Goal: Task Accomplishment & Management: Manage account settings

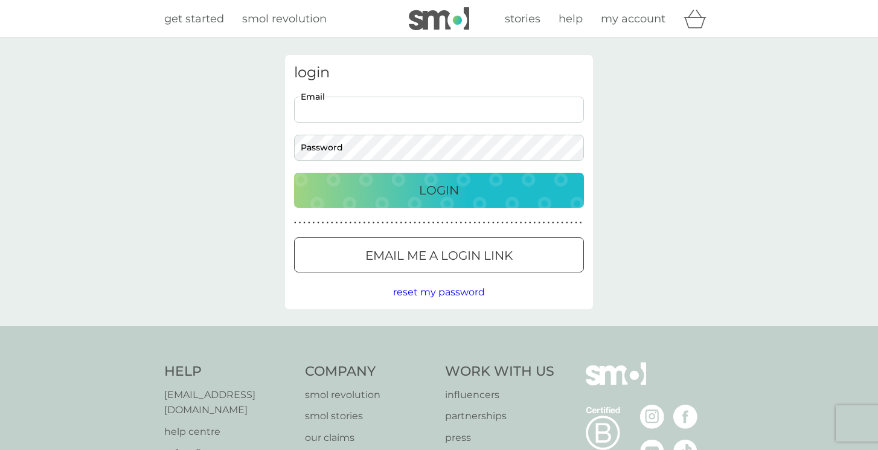
click at [351, 98] on input "Email" at bounding box center [439, 110] width 290 height 26
type input "maria.vyrgioti@gmail.com"
click at [436, 188] on p "Login" at bounding box center [439, 189] width 40 height 19
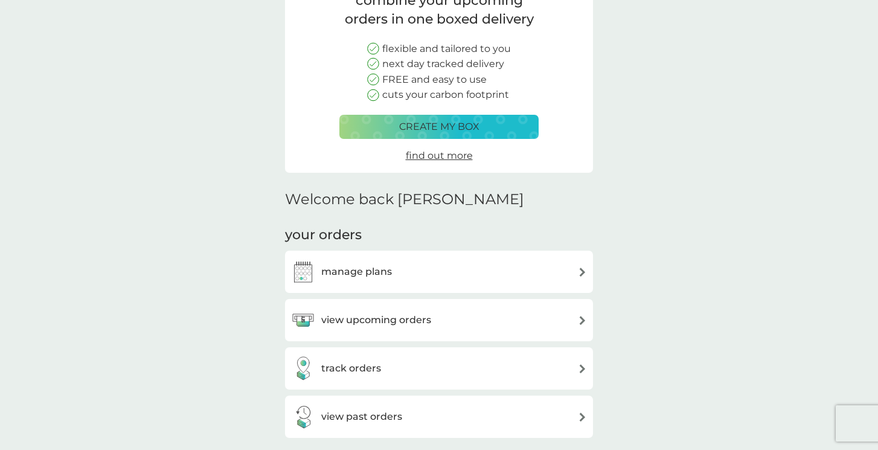
scroll to position [126, 0]
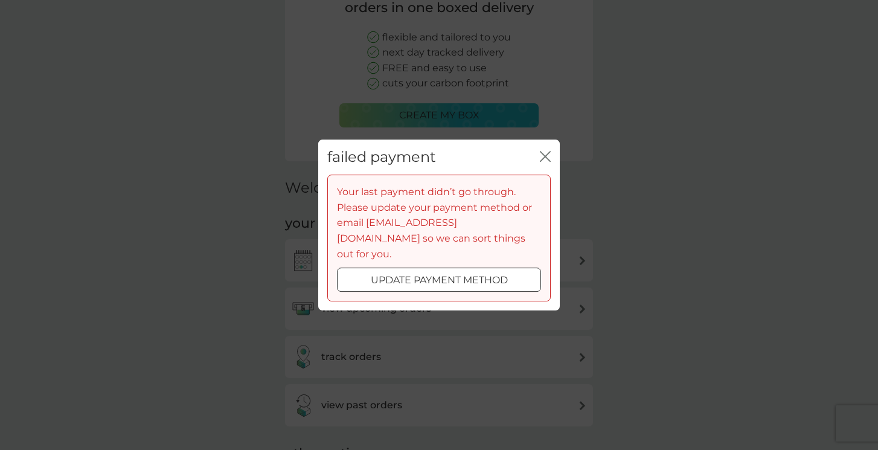
click at [547, 162] on icon "close" at bounding box center [545, 156] width 11 height 11
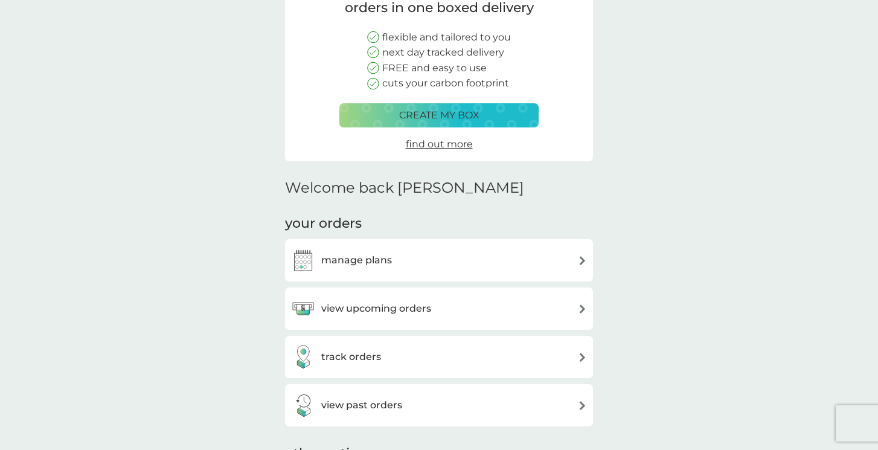
click at [371, 262] on h3 "manage plans" at bounding box center [356, 260] width 71 height 16
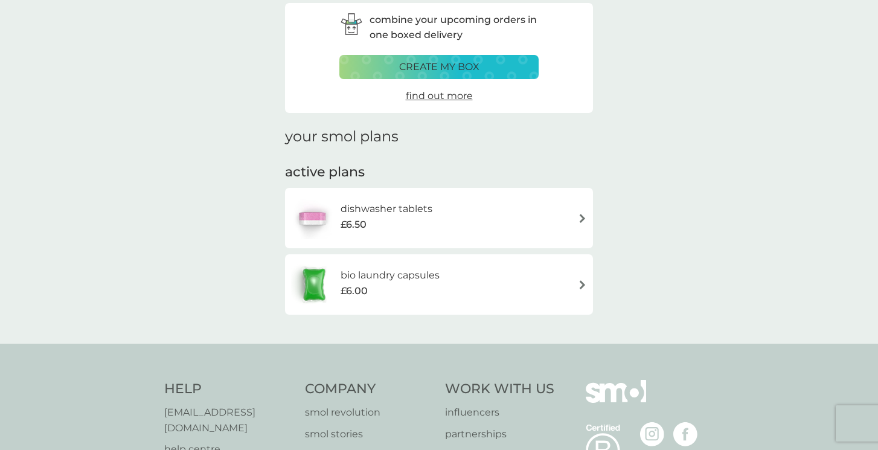
scroll to position [167, 0]
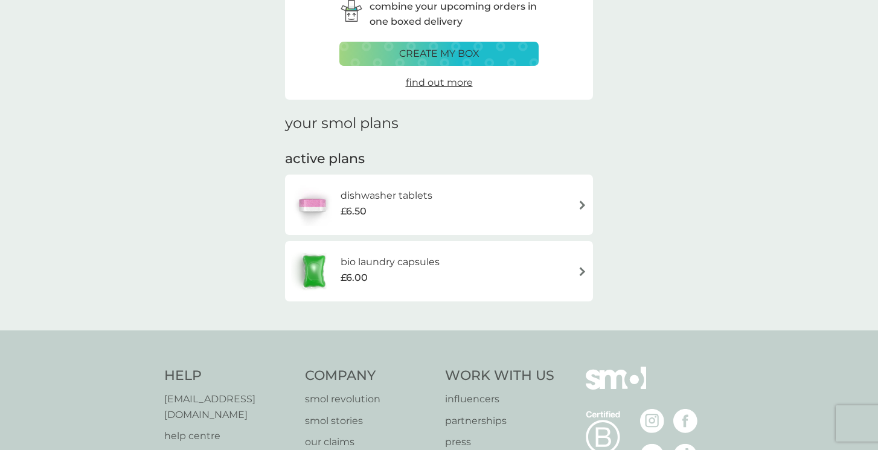
click at [540, 209] on div "dishwasher tablets £6.50" at bounding box center [439, 204] width 296 height 42
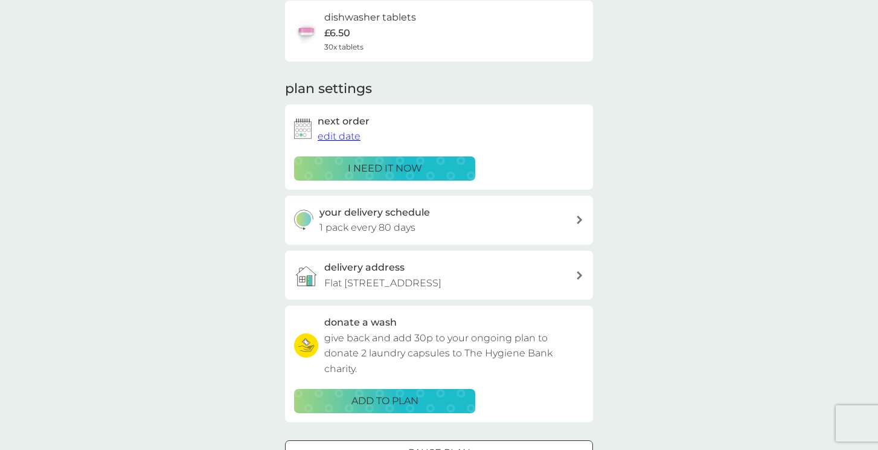
scroll to position [215, 0]
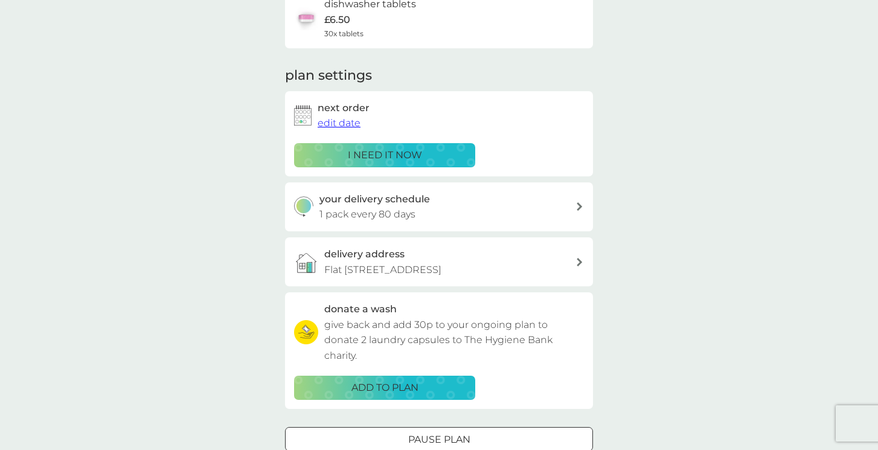
click at [336, 126] on span "edit date" at bounding box center [338, 122] width 43 height 11
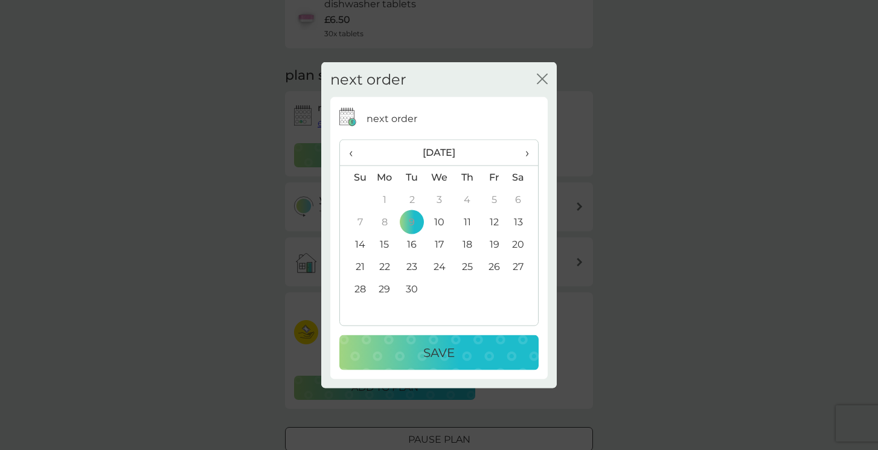
click at [525, 153] on span "›" at bounding box center [523, 152] width 12 height 25
click at [385, 196] on td "1" at bounding box center [385, 199] width 28 height 22
click at [450, 349] on p "Save" at bounding box center [438, 352] width 31 height 19
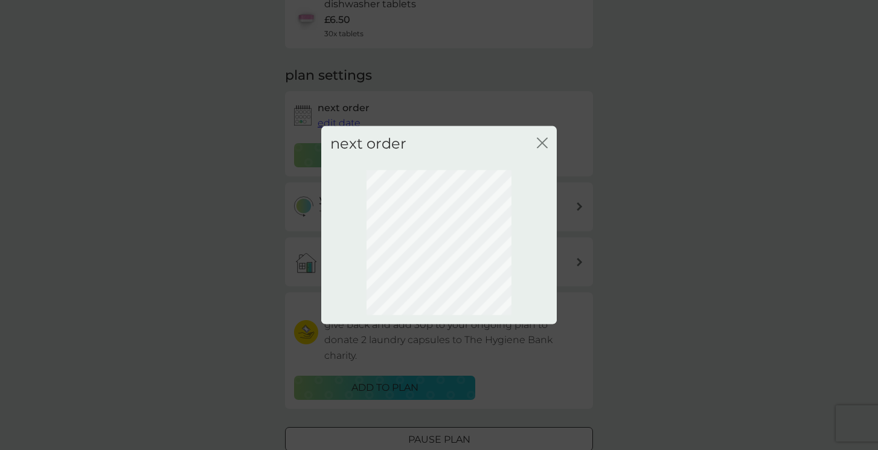
scroll to position [158, 0]
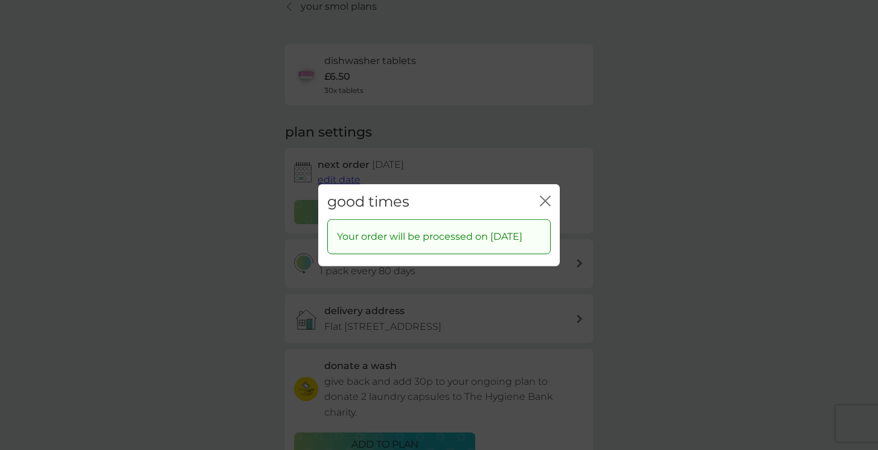
click at [546, 196] on icon "close" at bounding box center [547, 201] width 5 height 10
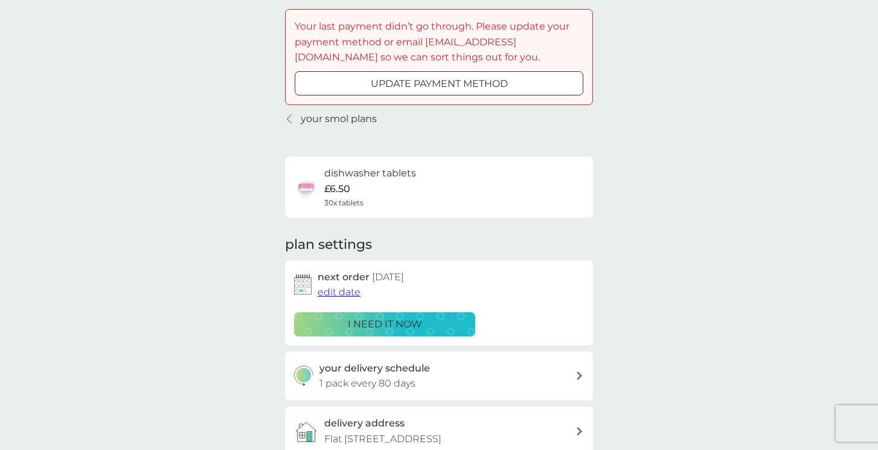
scroll to position [53, 0]
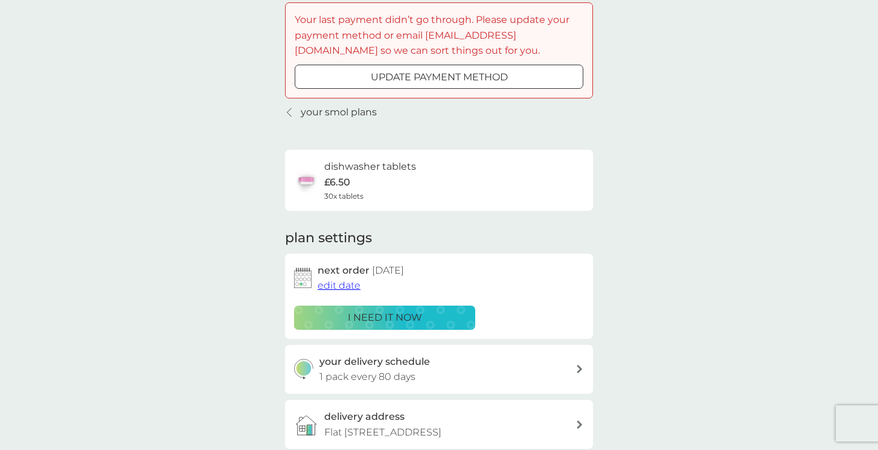
click at [287, 110] on icon at bounding box center [289, 112] width 5 height 10
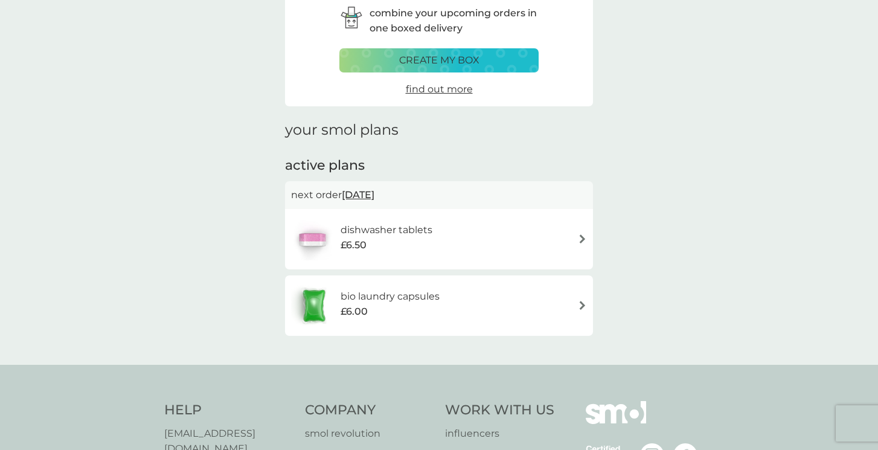
scroll to position [164, 0]
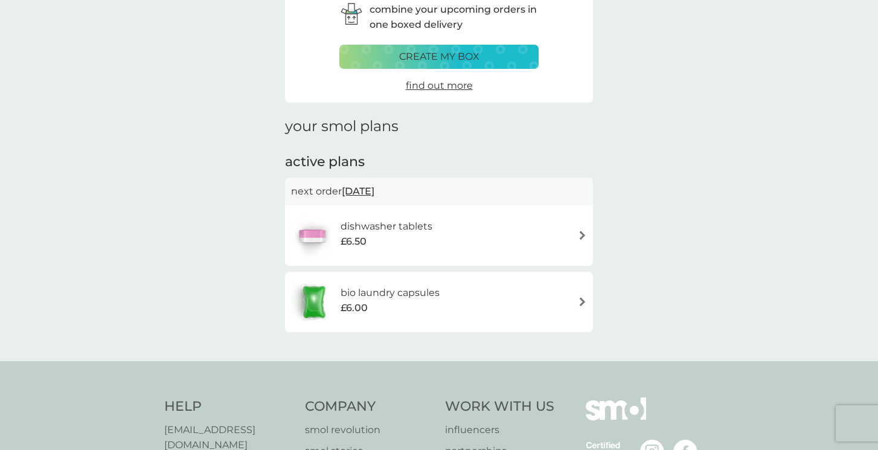
click at [407, 293] on h6 "bio laundry capsules" at bounding box center [389, 293] width 99 height 16
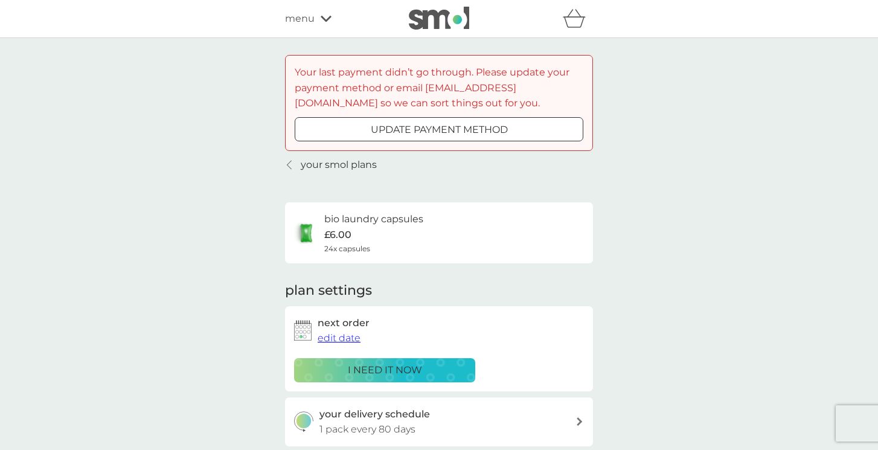
scroll to position [137, 0]
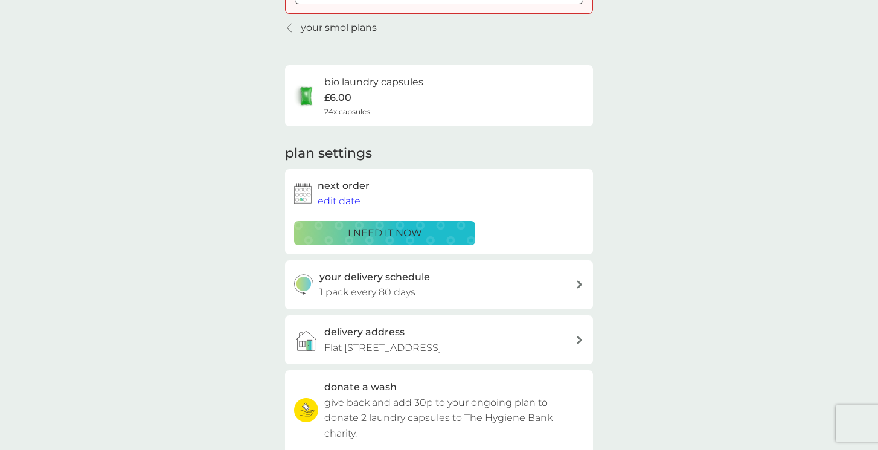
click at [341, 202] on span "edit date" at bounding box center [338, 200] width 43 height 11
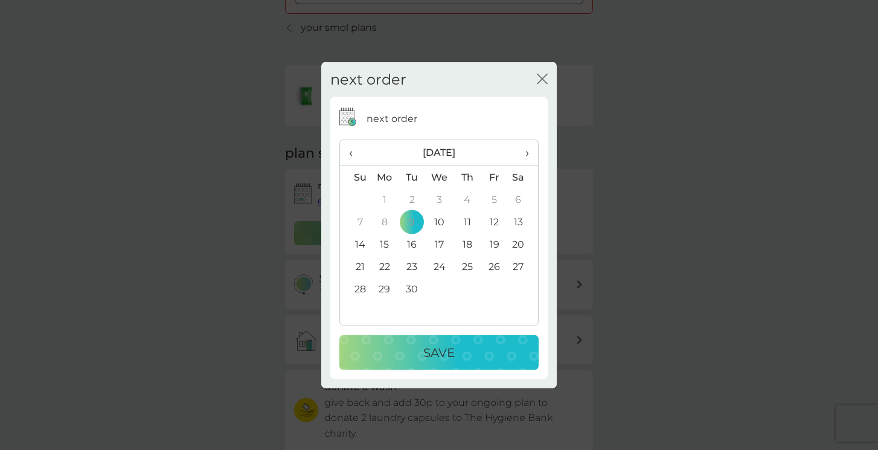
click at [526, 150] on span "›" at bounding box center [523, 152] width 12 height 25
click at [388, 200] on td "1" at bounding box center [385, 199] width 28 height 22
click at [451, 345] on p "Save" at bounding box center [438, 352] width 31 height 19
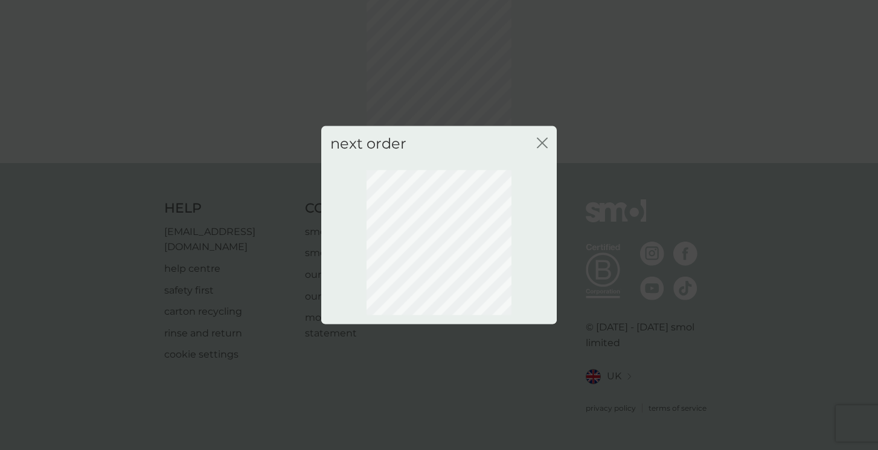
scroll to position [56, 0]
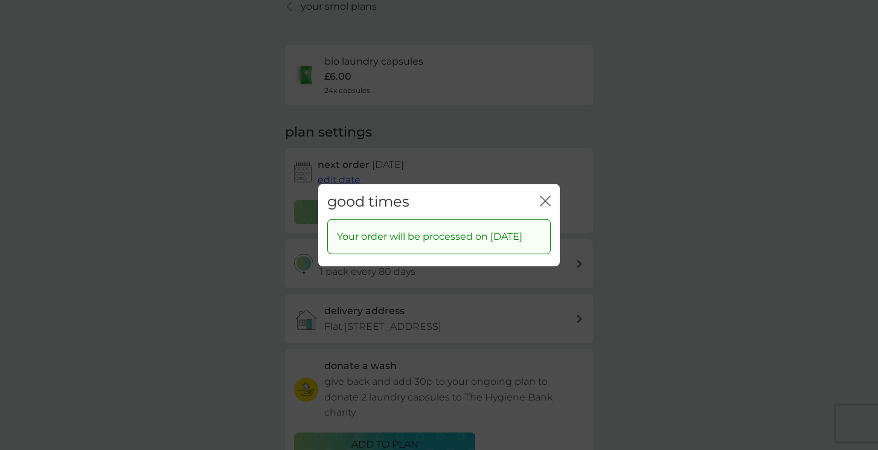
click at [546, 195] on icon "close" at bounding box center [545, 200] width 11 height 11
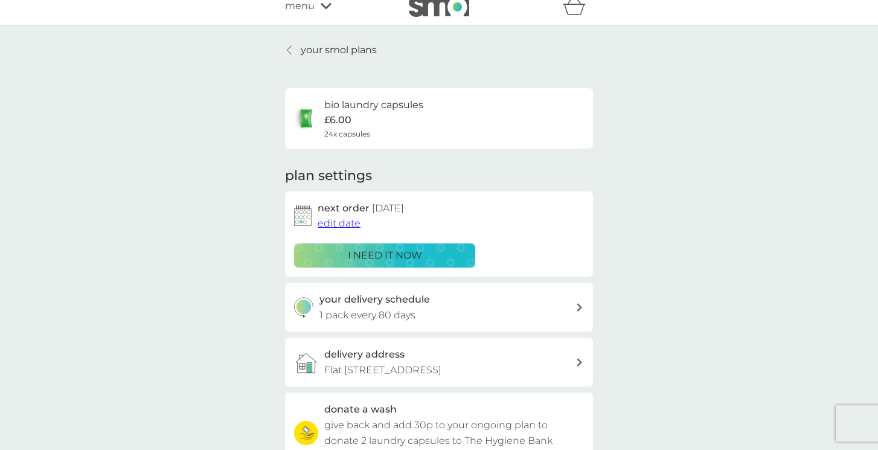
scroll to position [0, 0]
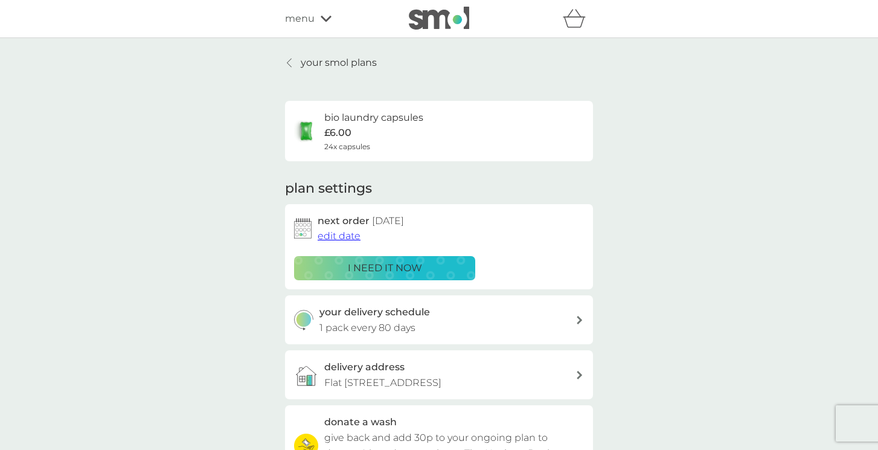
click at [445, 21] on img at bounding box center [439, 18] width 60 height 23
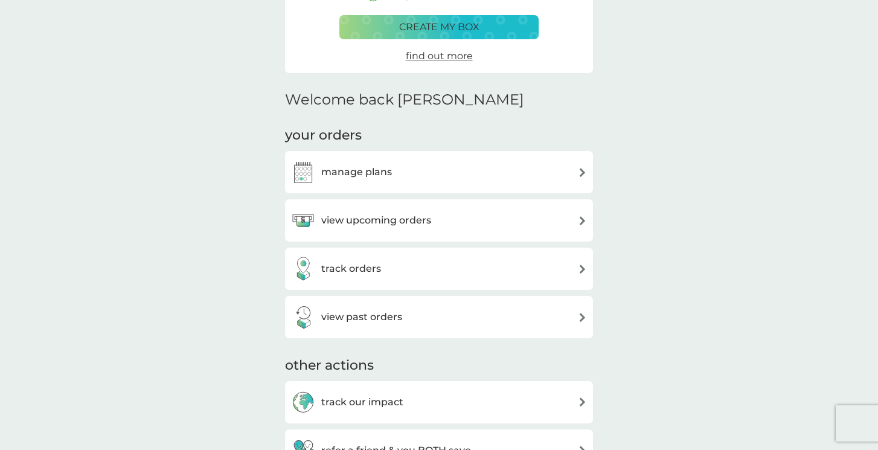
scroll to position [234, 0]
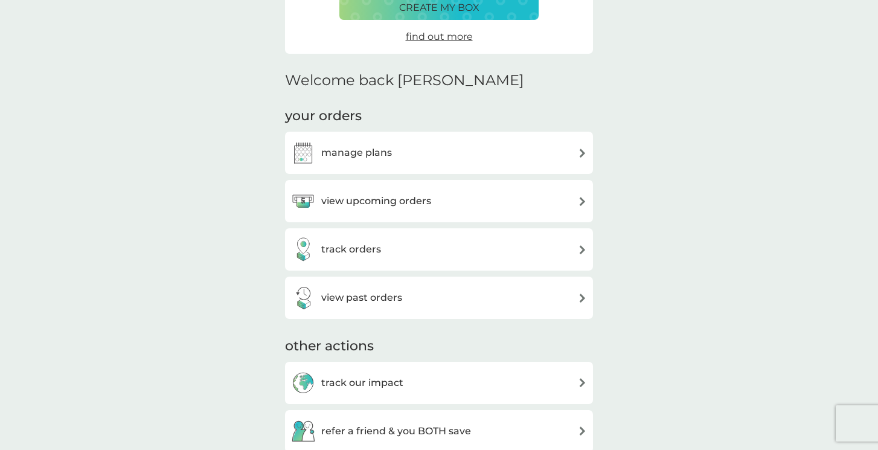
click at [442, 210] on div "view upcoming orders" at bounding box center [439, 201] width 296 height 24
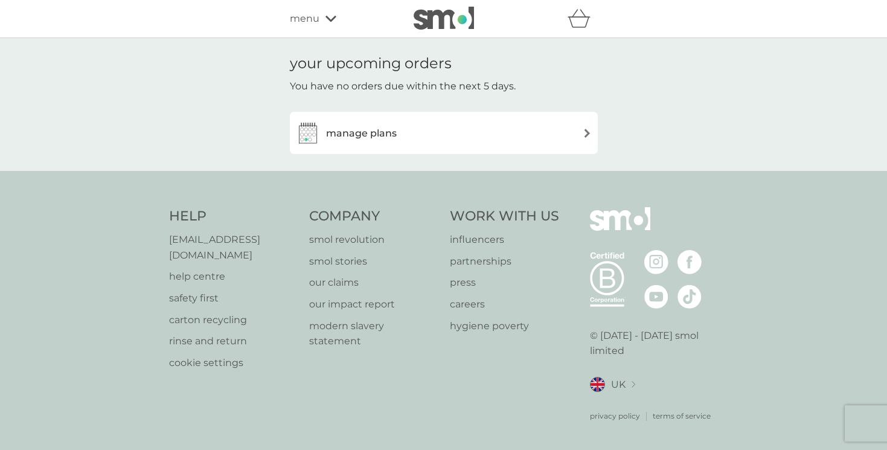
click at [547, 133] on div "manage plans" at bounding box center [444, 133] width 296 height 24
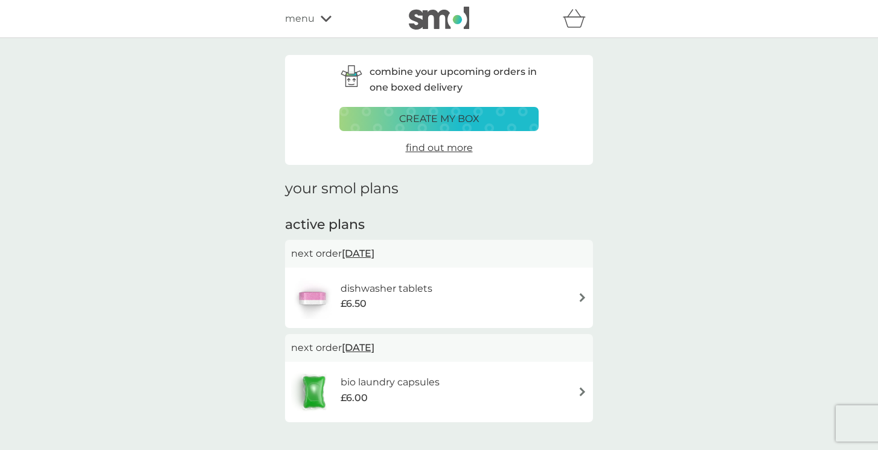
click at [664, 234] on div "combine your upcoming orders in one boxed delivery create my box find out more …" at bounding box center [439, 244] width 878 height 413
